Goal: Information Seeking & Learning: Learn about a topic

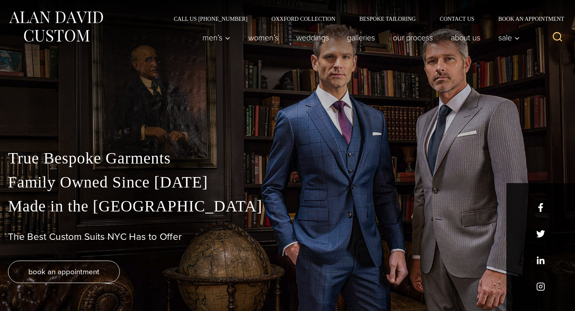
scroll to position [1, 0]
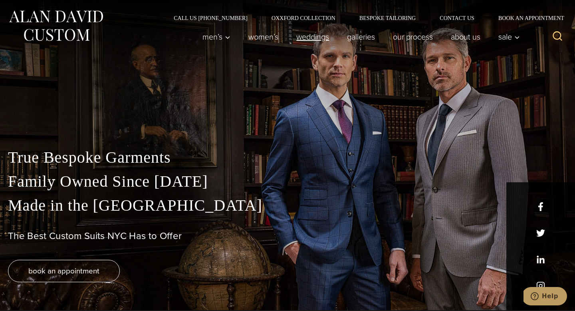
click at [320, 40] on link "weddings" at bounding box center [313, 37] width 51 height 16
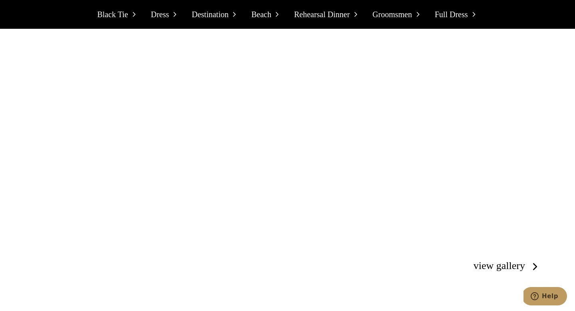
scroll to position [1516, 0]
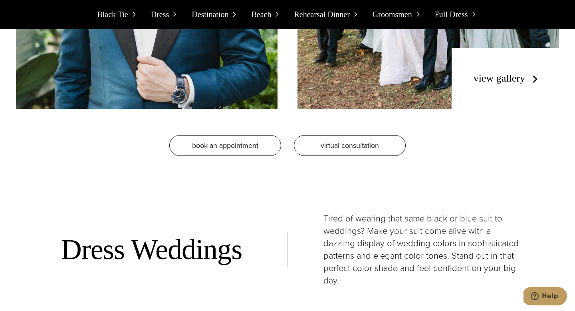
click at [133, 14] on icon at bounding box center [134, 14] width 8 height 8
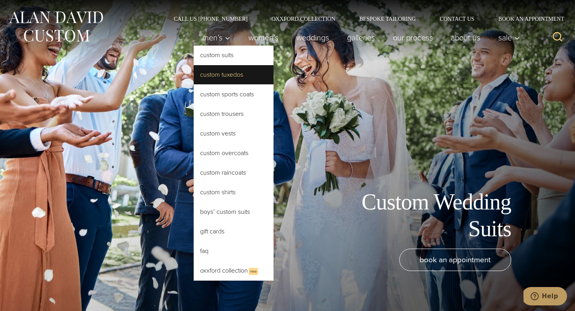
click at [216, 80] on link "Custom Tuxedos" at bounding box center [234, 74] width 80 height 19
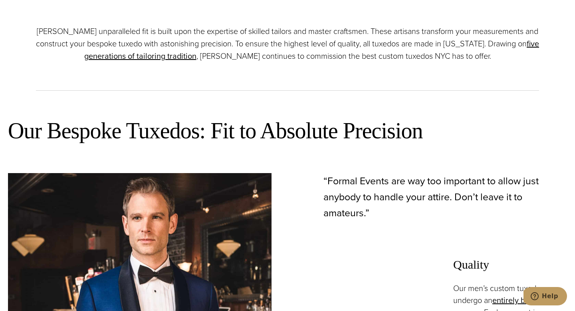
scroll to position [362, 0]
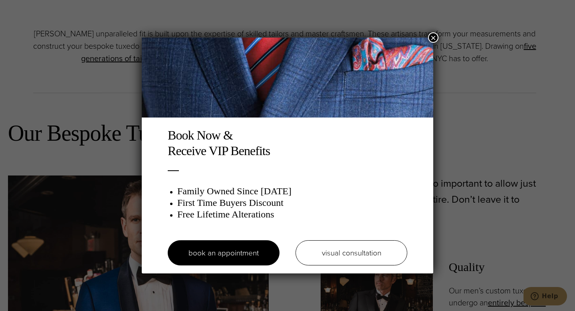
click at [435, 39] on button "×" at bounding box center [433, 37] width 10 height 10
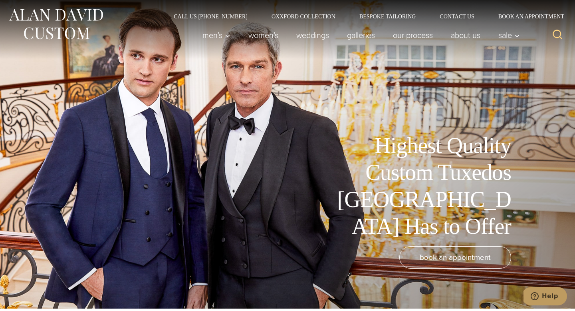
scroll to position [0, 0]
